Goal: Information Seeking & Learning: Find specific fact

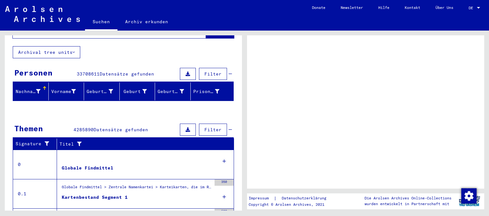
scroll to position [60, 0]
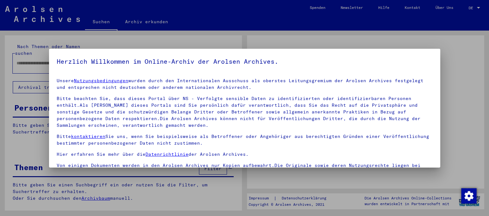
type input "**********"
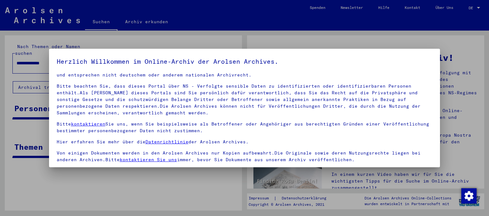
scroll to position [53, 0]
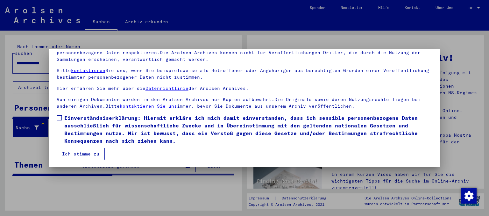
click at [61, 119] on span at bounding box center [59, 117] width 5 height 5
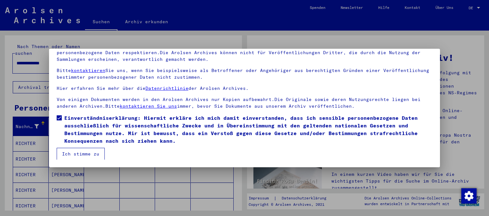
click at [70, 149] on button "Ich stimme zu" at bounding box center [81, 154] width 48 height 12
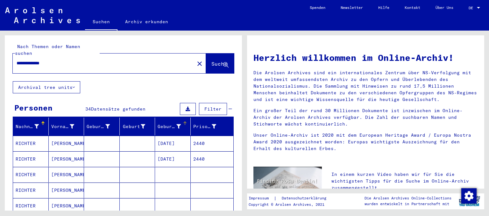
click at [176, 123] on div "Geburtsdatum" at bounding box center [169, 126] width 23 height 7
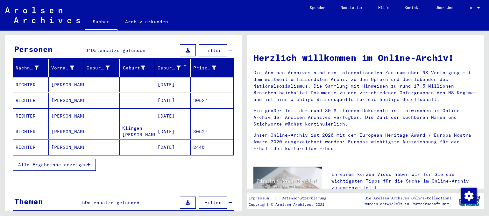
scroll to position [70, 0]
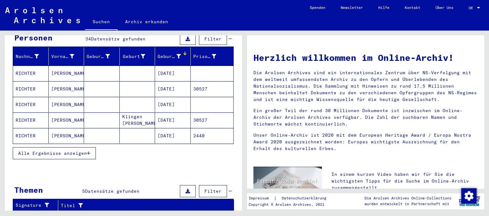
click at [85, 150] on span "Alle Ergebnisse anzeigen" at bounding box center [52, 153] width 69 height 6
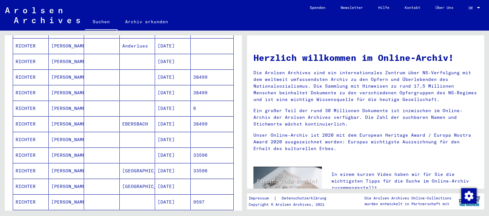
scroll to position [316, 0]
click at [27, 85] on mat-cell "RICHTER" at bounding box center [31, 92] width 36 height 15
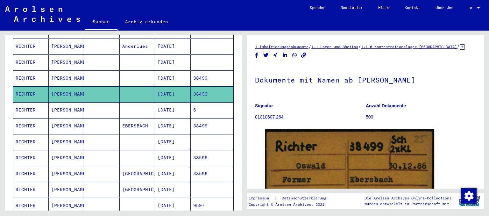
click at [275, 116] on link "01010607 264" at bounding box center [269, 116] width 29 height 5
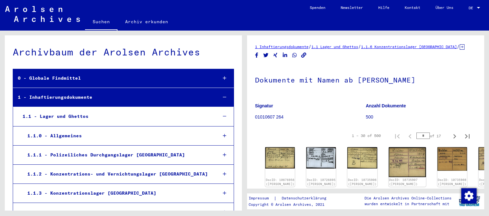
click at [292, 110] on figure "Signatur 01010607 264" at bounding box center [310, 112] width 110 height 29
drag, startPoint x: 292, startPoint y: 114, endPoint x: 254, endPoint y: 118, distance: 37.8
click at [255, 118] on mat-grid-tile "Signatur 01010607 264" at bounding box center [310, 112] width 110 height 29
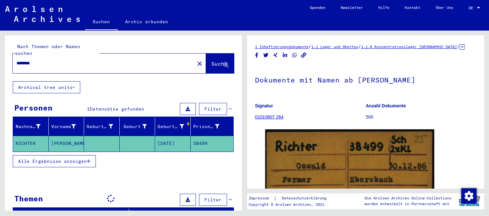
drag, startPoint x: 295, startPoint y: 115, endPoint x: 286, endPoint y: 118, distance: 9.6
click at [295, 115] on figure "Signatur 01010607 264" at bounding box center [310, 112] width 110 height 29
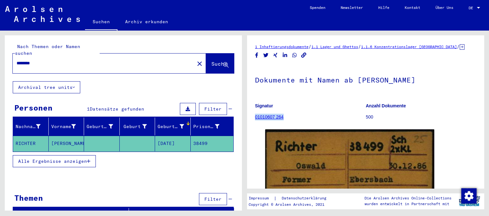
drag, startPoint x: 287, startPoint y: 118, endPoint x: 256, endPoint y: 118, distance: 30.6
click at [256, 118] on figure "Signatur 01010607 264" at bounding box center [310, 112] width 110 height 29
copy link "01010607 264"
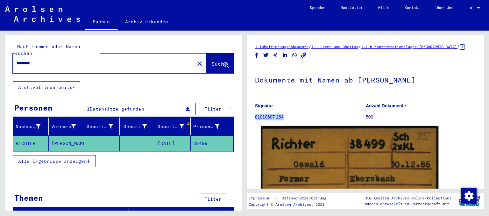
click at [317, 150] on img at bounding box center [350, 195] width 178 height 138
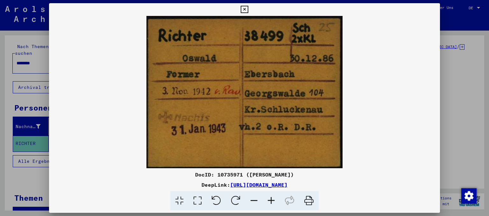
click at [313, 196] on icon at bounding box center [308, 200] width 19 height 19
click at [248, 8] on icon at bounding box center [244, 10] width 7 height 8
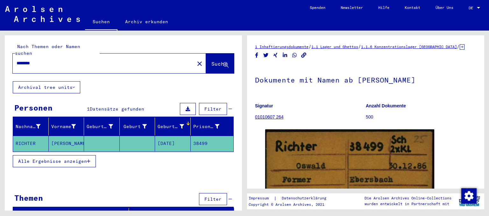
type input "**********"
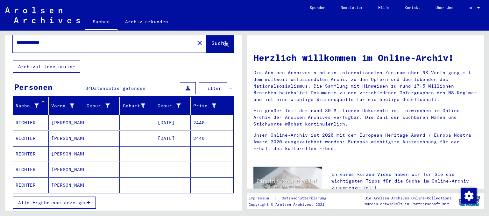
scroll to position [35, 0]
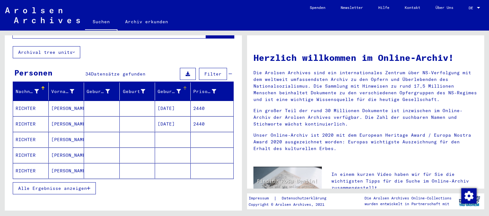
click at [171, 90] on mat-header-cell "Geburtsdatum" at bounding box center [173, 91] width 36 height 18
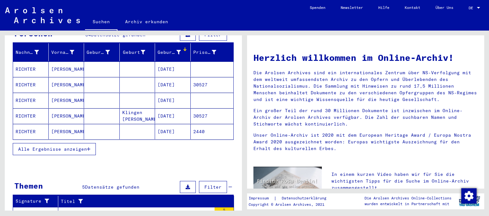
scroll to position [105, 0]
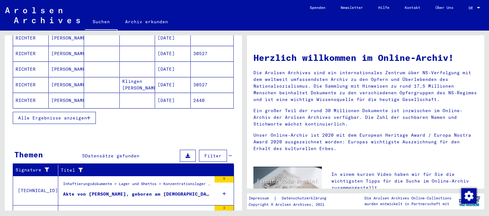
click at [57, 115] on button "Alle Ergebnisse anzeigen" at bounding box center [54, 118] width 83 height 12
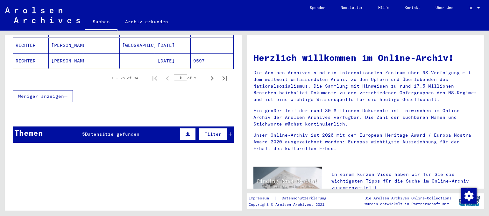
scroll to position [316, 0]
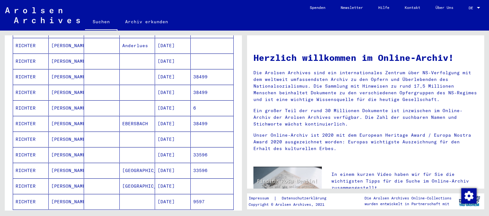
click at [26, 85] on mat-cell "RICHTER" at bounding box center [31, 92] width 36 height 15
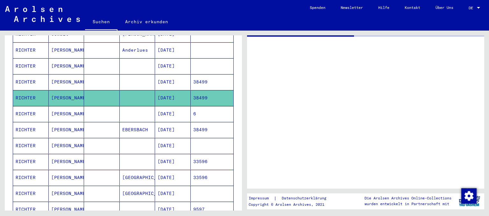
scroll to position [320, 0]
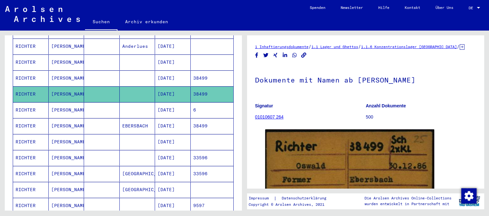
click at [35, 70] on mat-cell "RICHTER" at bounding box center [31, 78] width 36 height 16
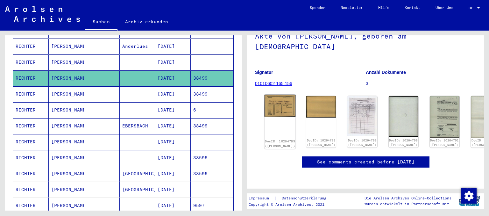
scroll to position [35, 0]
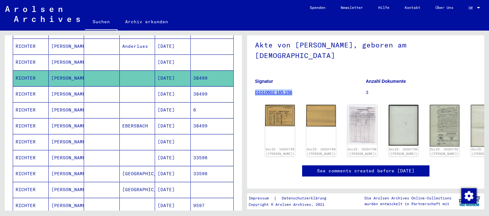
drag, startPoint x: 307, startPoint y: 82, endPoint x: 255, endPoint y: 83, distance: 52.2
click at [255, 83] on figure "Signatur 01010602 165.156" at bounding box center [310, 88] width 110 height 29
copy link "01010602 165.156"
click at [277, 109] on img at bounding box center [280, 114] width 31 height 22
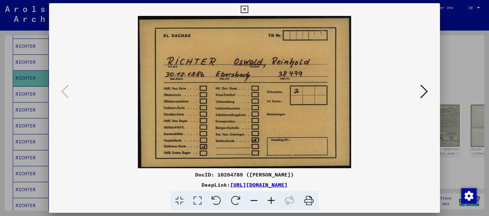
click at [426, 100] on button at bounding box center [423, 92] width 11 height 18
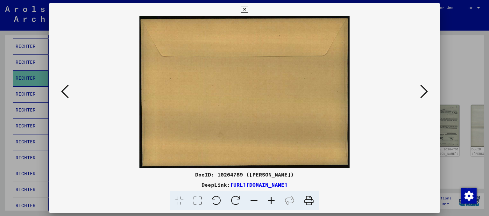
click at [422, 97] on icon at bounding box center [424, 91] width 8 height 15
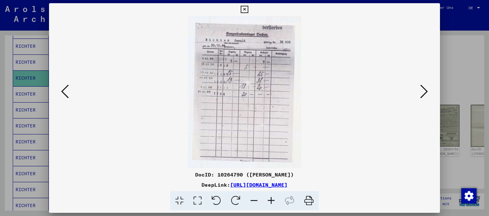
click at [424, 92] on icon at bounding box center [424, 91] width 8 height 15
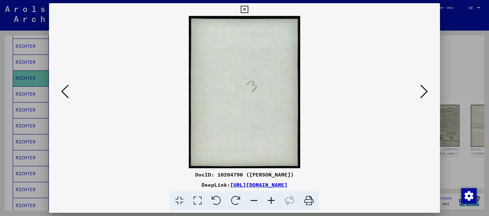
click at [428, 87] on icon at bounding box center [424, 91] width 8 height 15
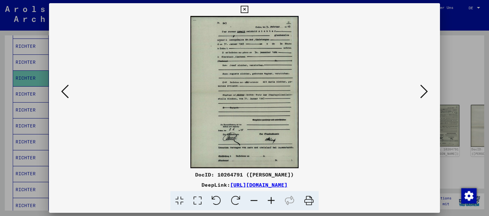
click at [416, 90] on img at bounding box center [245, 92] width 348 height 152
click at [424, 95] on icon at bounding box center [424, 91] width 8 height 15
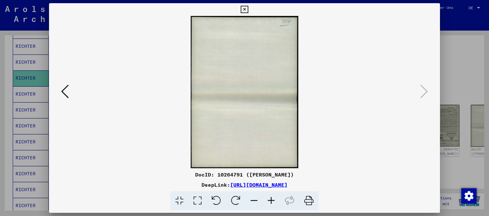
click at [248, 10] on icon at bounding box center [244, 10] width 7 height 8
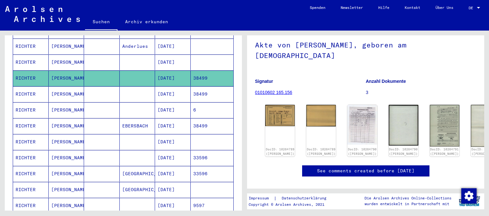
click at [36, 88] on mat-cell "RICHTER" at bounding box center [31, 94] width 36 height 16
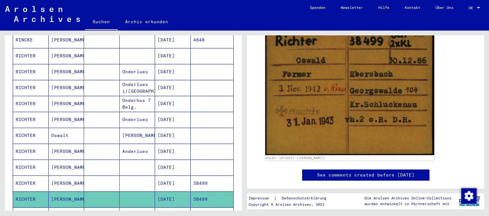
scroll to position [215, 0]
click at [26, 160] on mat-cell "RICHTER" at bounding box center [31, 168] width 36 height 16
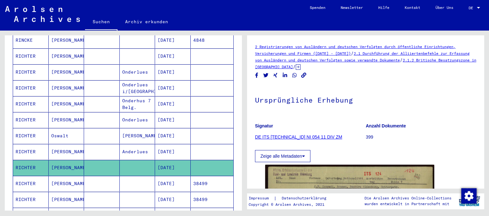
click at [39, 178] on mat-cell "RICHTER" at bounding box center [31, 184] width 36 height 16
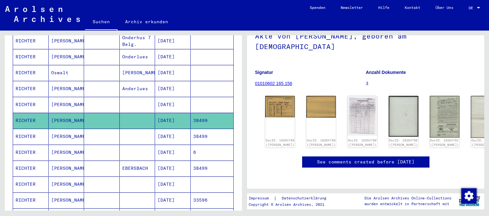
scroll to position [285, 0]
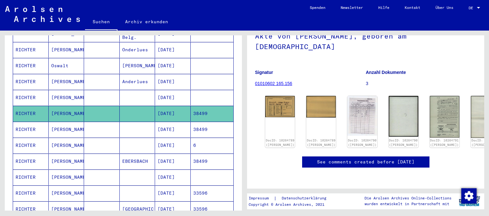
click at [32, 124] on mat-cell "RICHTER" at bounding box center [31, 130] width 36 height 16
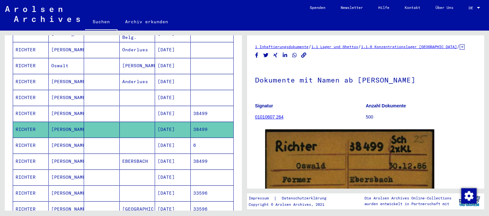
click at [29, 138] on mat-cell "RICHTER" at bounding box center [31, 146] width 36 height 16
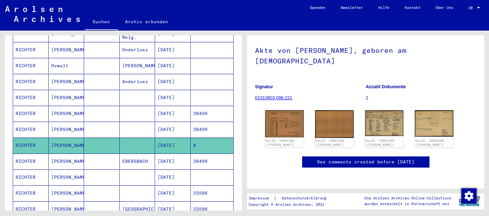
scroll to position [35, 0]
drag, startPoint x: 307, startPoint y: 89, endPoint x: 255, endPoint y: 89, distance: 51.3
click at [255, 89] on figure "Signatur 01010803 096.221" at bounding box center [310, 93] width 110 height 29
copy link "01010803 096.221"
click at [299, 117] on img at bounding box center [284, 123] width 40 height 28
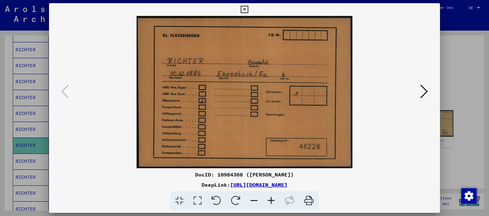
click at [421, 88] on icon at bounding box center [424, 91] width 8 height 15
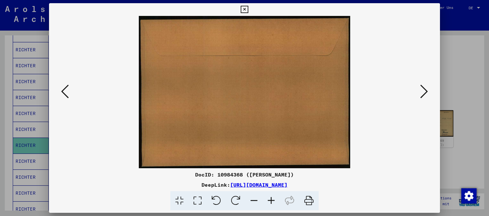
click at [429, 94] on button at bounding box center [423, 92] width 11 height 18
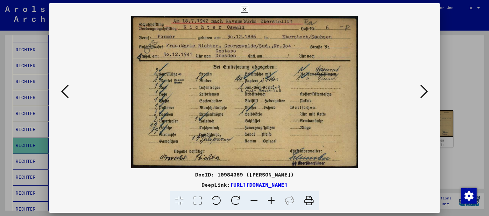
click at [417, 93] on img at bounding box center [245, 92] width 348 height 152
click at [425, 94] on icon at bounding box center [424, 91] width 8 height 15
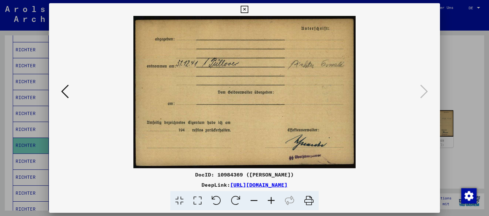
click at [248, 9] on icon at bounding box center [244, 10] width 7 height 8
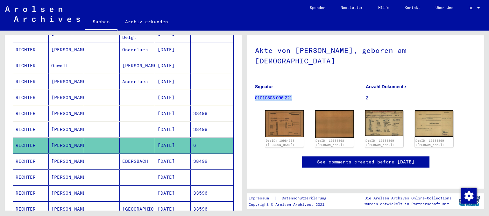
drag, startPoint x: 309, startPoint y: 88, endPoint x: 255, endPoint y: 88, distance: 53.5
click at [255, 88] on figure "Signatur 01010803 096.221" at bounding box center [310, 93] width 110 height 29
copy link "01010803 096.221"
click at [433, 114] on img at bounding box center [434, 123] width 40 height 28
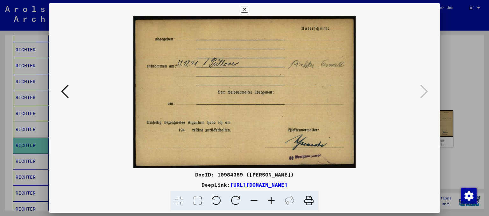
click at [248, 11] on icon at bounding box center [244, 10] width 7 height 8
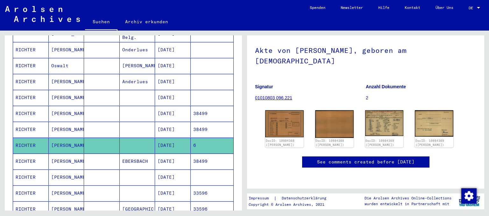
click at [71, 154] on mat-cell "[PERSON_NAME]" at bounding box center [67, 161] width 36 height 16
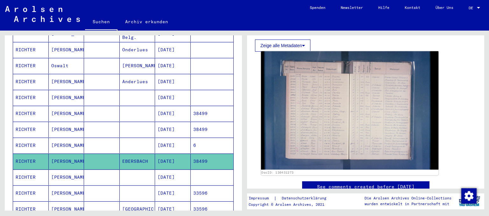
scroll to position [35, 0]
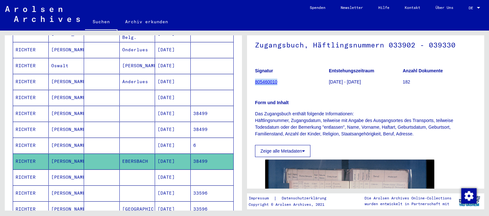
drag, startPoint x: 281, startPoint y: 80, endPoint x: 256, endPoint y: 82, distance: 25.6
click at [256, 82] on figure "Signatur 805460010" at bounding box center [292, 77] width 74 height 29
copy link "805460010"
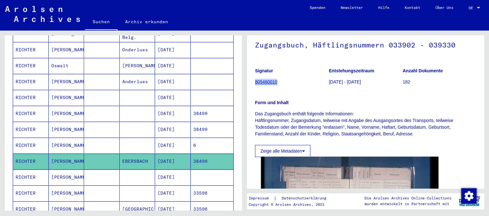
click at [341, 180] on img at bounding box center [350, 216] width 178 height 118
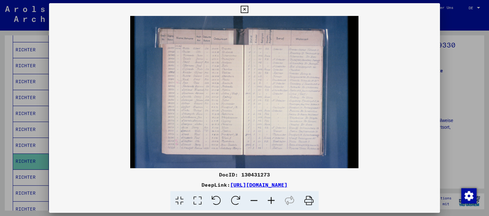
click at [248, 8] on icon at bounding box center [244, 10] width 7 height 8
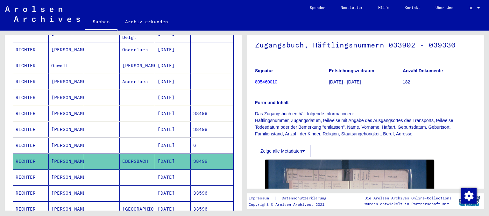
click at [67, 169] on mat-cell "[PERSON_NAME]" at bounding box center [67, 177] width 36 height 16
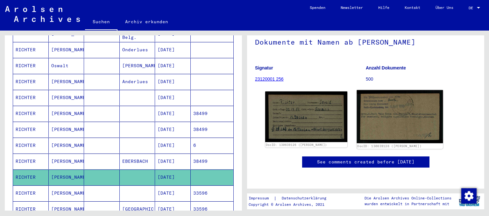
scroll to position [70, 0]
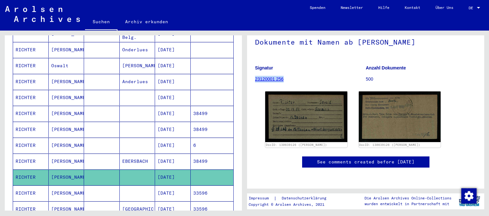
drag, startPoint x: 293, startPoint y: 62, endPoint x: 255, endPoint y: 60, distance: 37.6
click at [255, 60] on figure "Signatur 23120001 256" at bounding box center [310, 74] width 110 height 29
copy link "23120001 256"
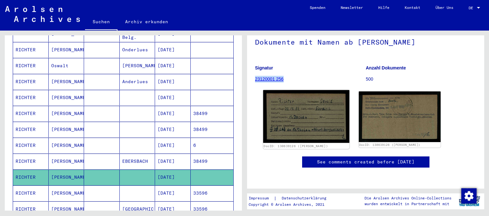
click at [305, 104] on img at bounding box center [306, 116] width 86 height 53
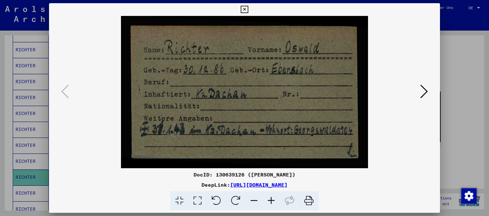
click at [425, 95] on icon at bounding box center [424, 91] width 8 height 15
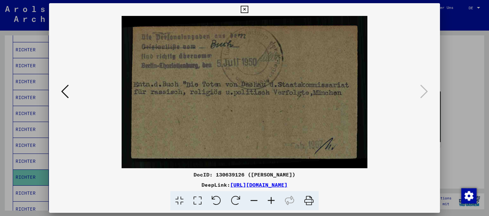
click at [248, 8] on icon at bounding box center [244, 10] width 7 height 8
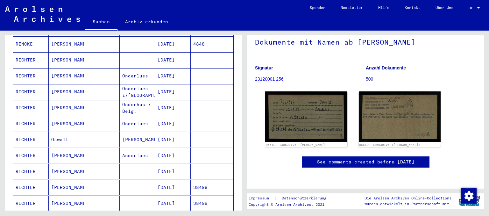
scroll to position [386, 0]
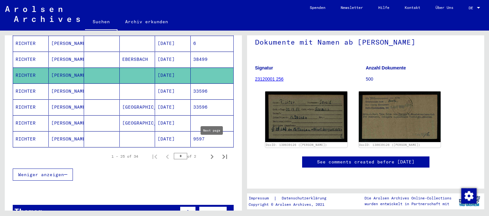
click at [208, 152] on icon "Next page" at bounding box center [212, 156] width 9 height 9
type input "*"
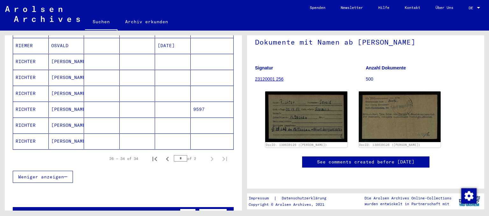
scroll to position [164, 0]
